Goal: Find specific page/section: Find specific page/section

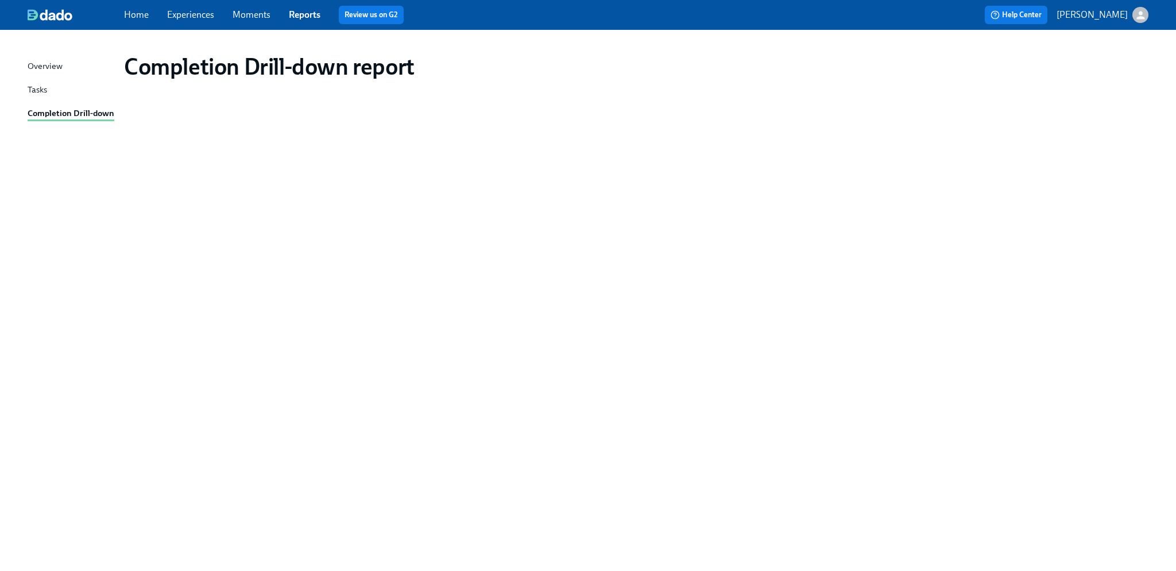
click at [192, 16] on link "Experiences" at bounding box center [190, 14] width 47 height 11
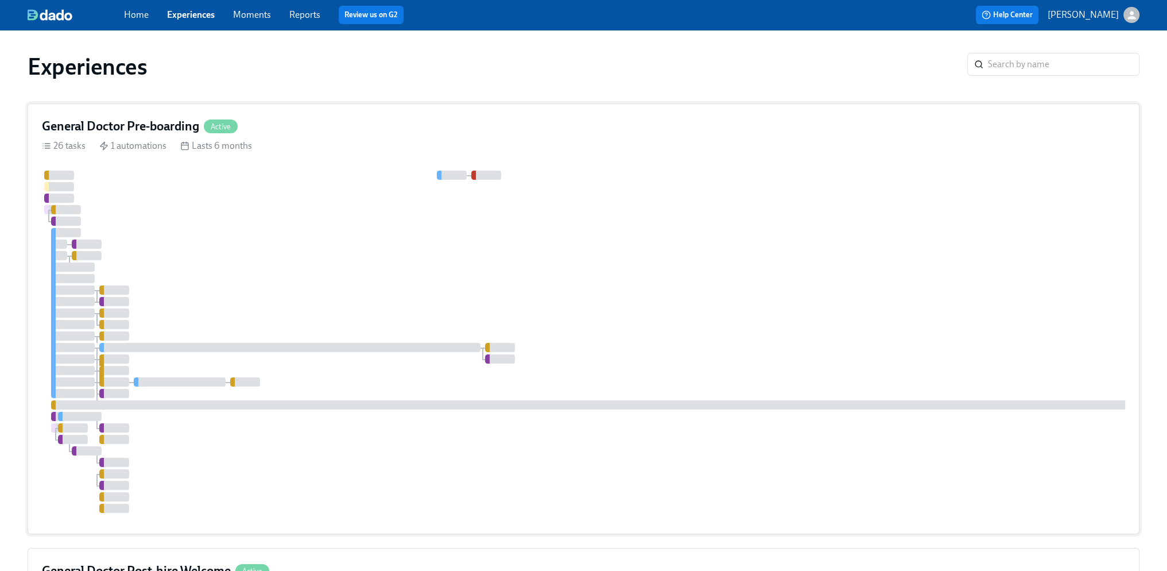
click at [468, 226] on div at bounding box center [693, 342] width 1302 height 342
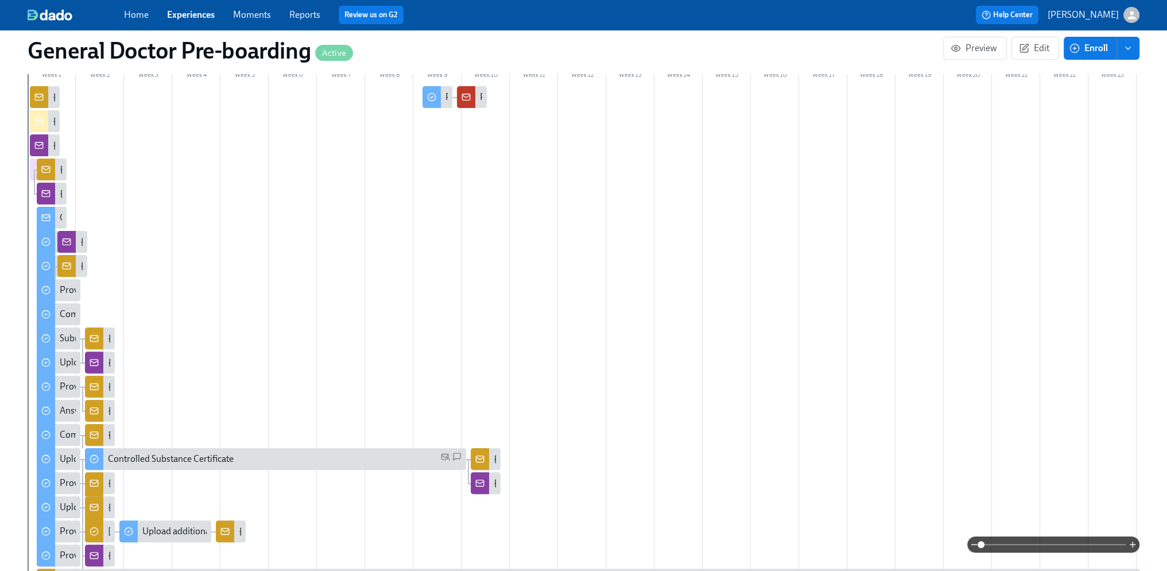
scroll to position [1263, 0]
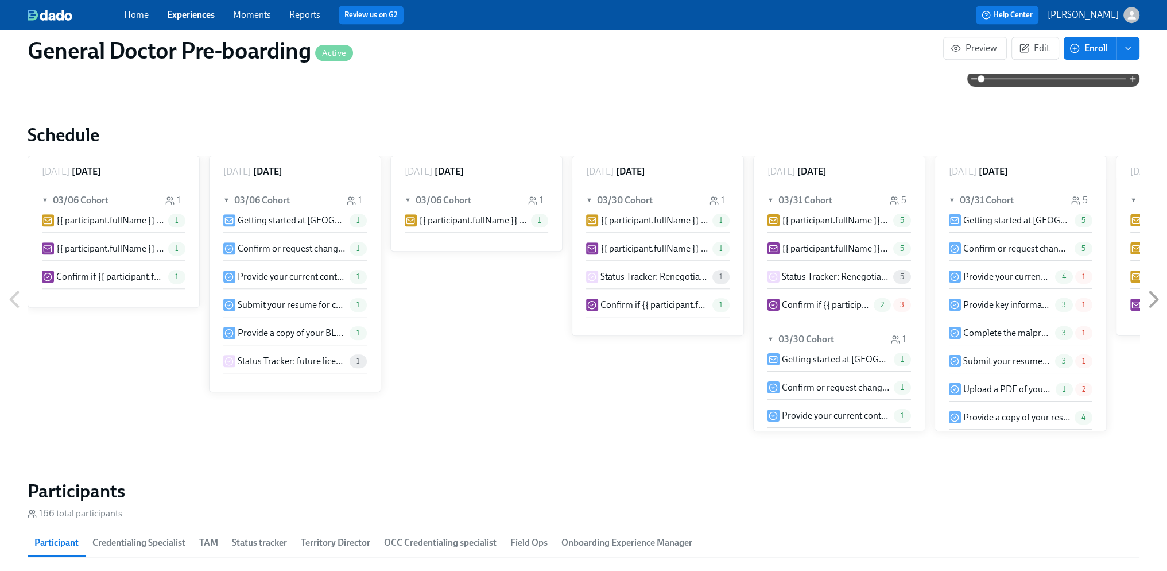
type input "[PERSON_NAME]"
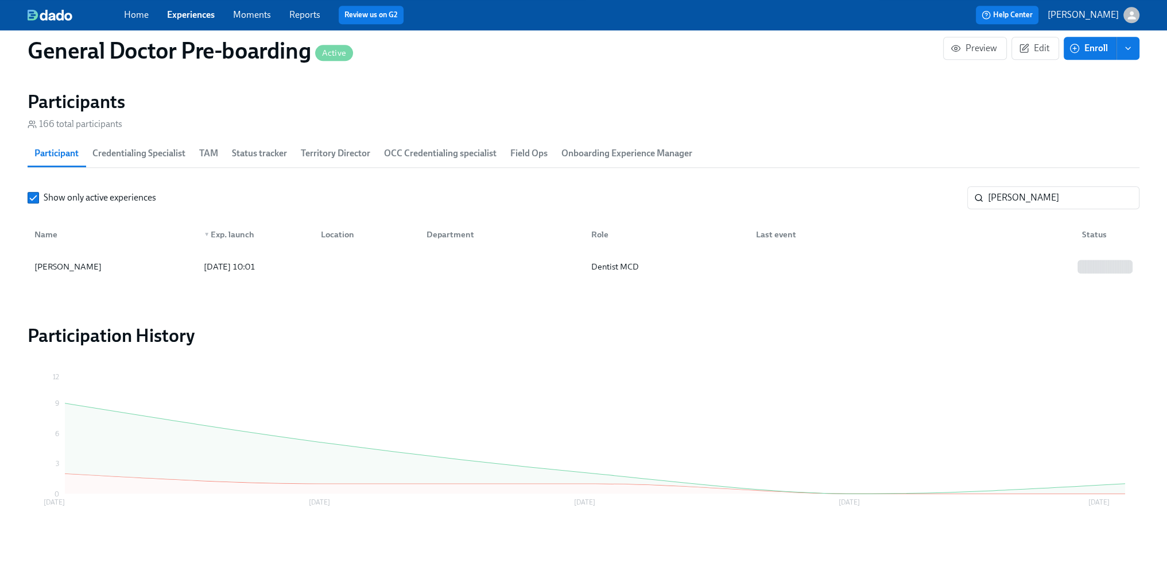
scroll to position [1685, 0]
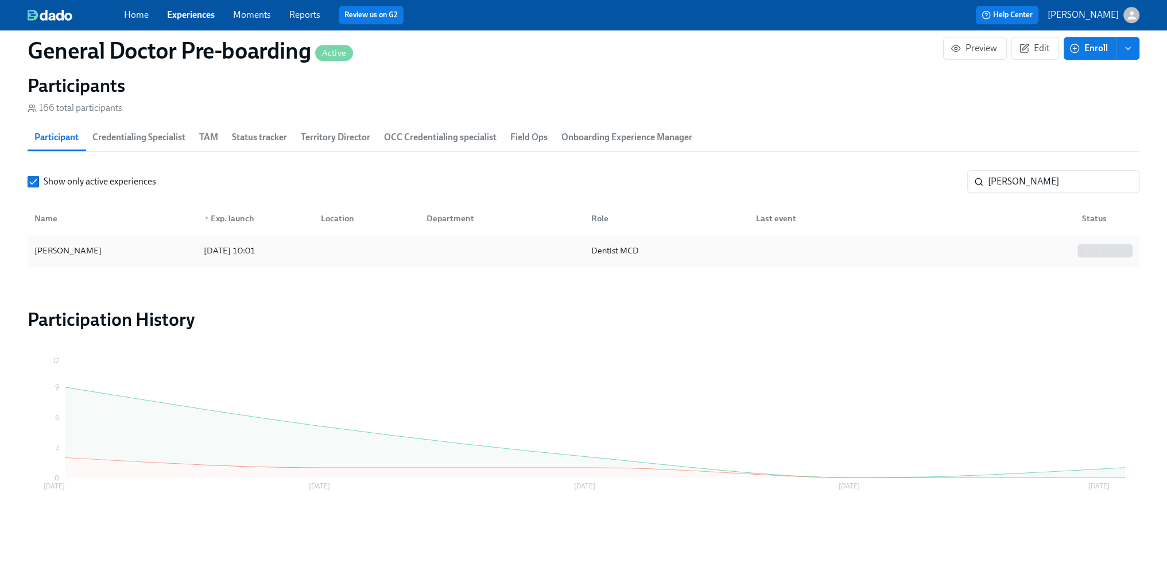
click at [75, 252] on div "[PERSON_NAME]" at bounding box center [68, 250] width 76 height 14
